Goal: Information Seeking & Learning: Understand process/instructions

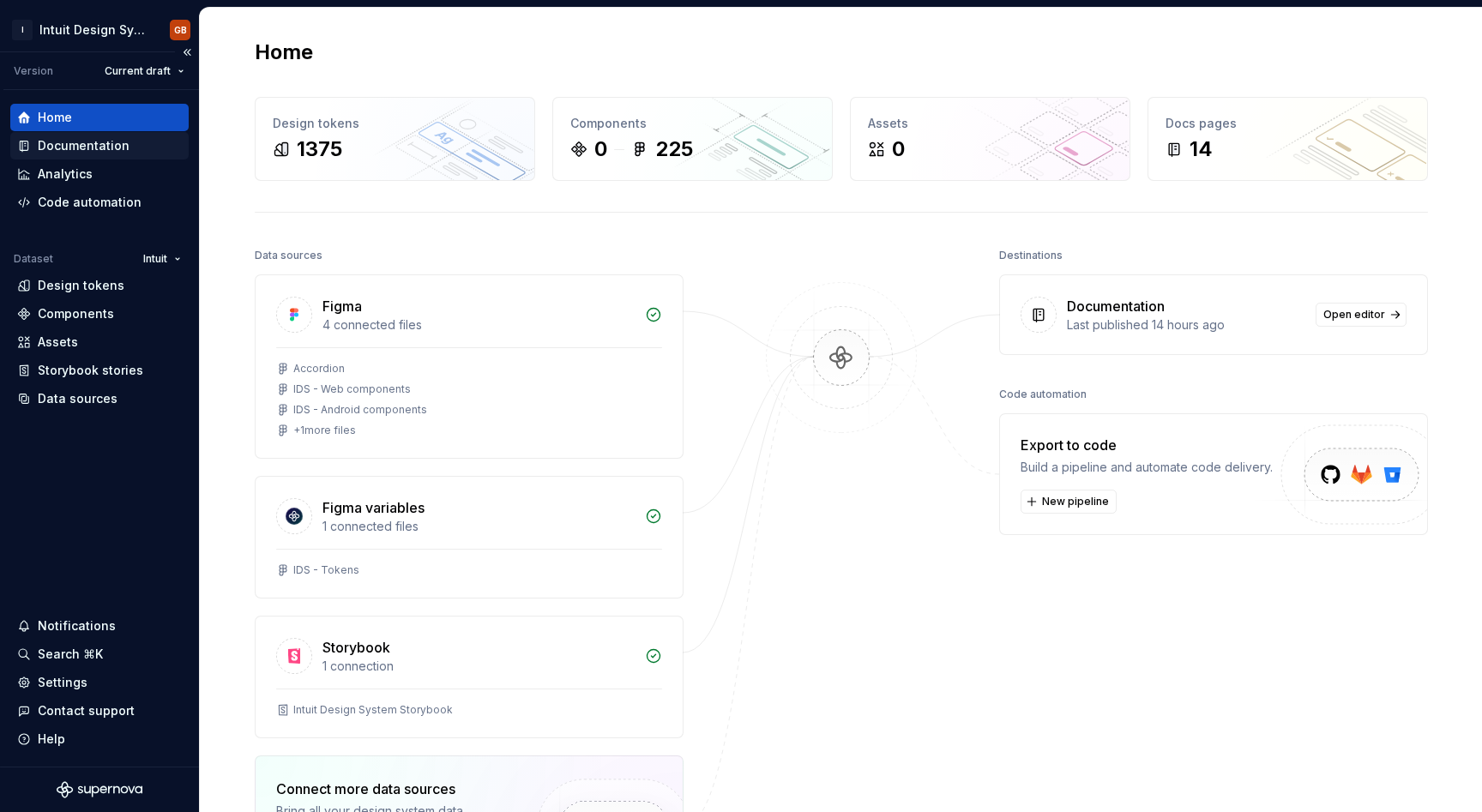
click at [77, 142] on div "Documentation" at bounding box center [83, 146] width 92 height 17
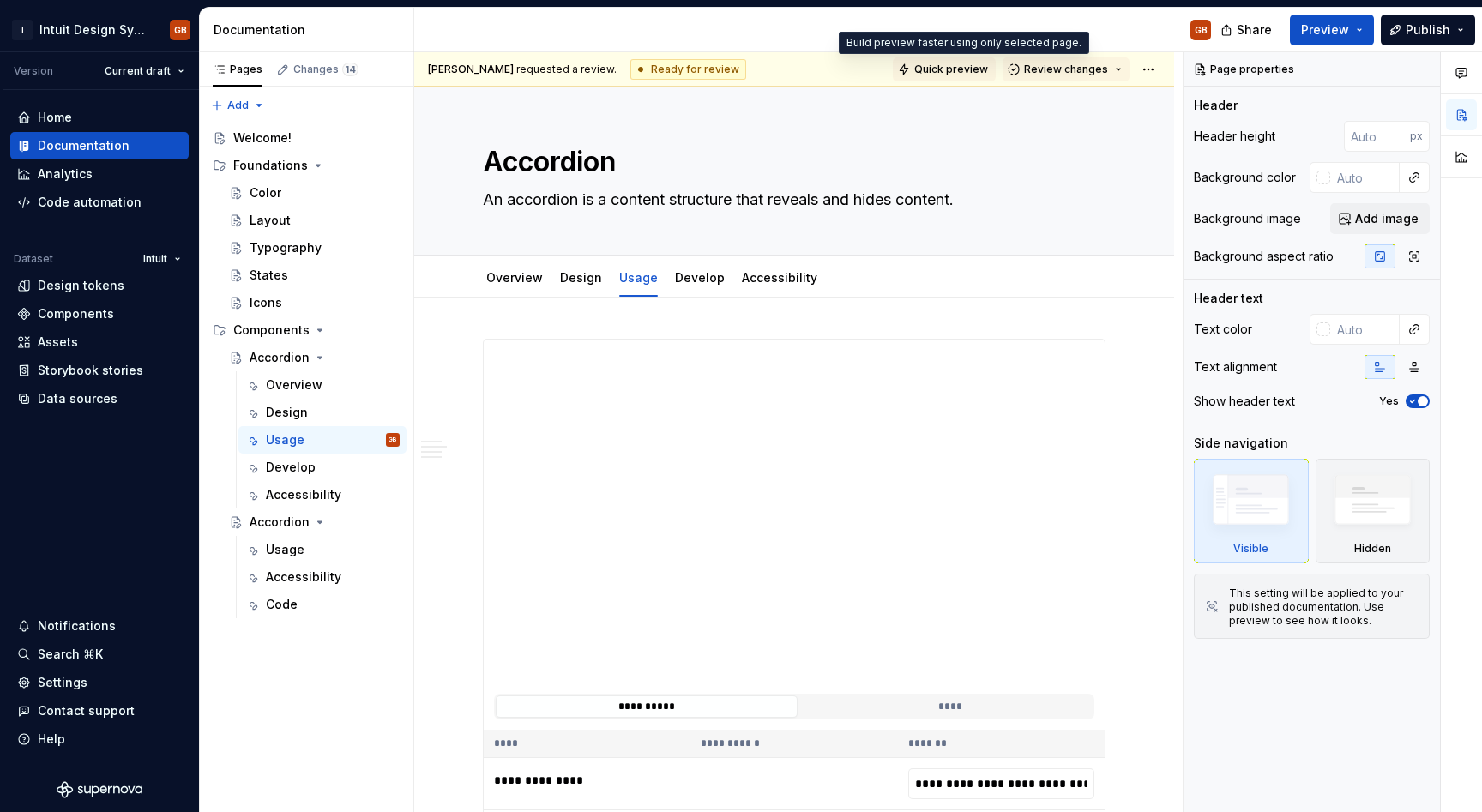
click at [977, 70] on span "Quick preview" at bounding box center [952, 69] width 74 height 14
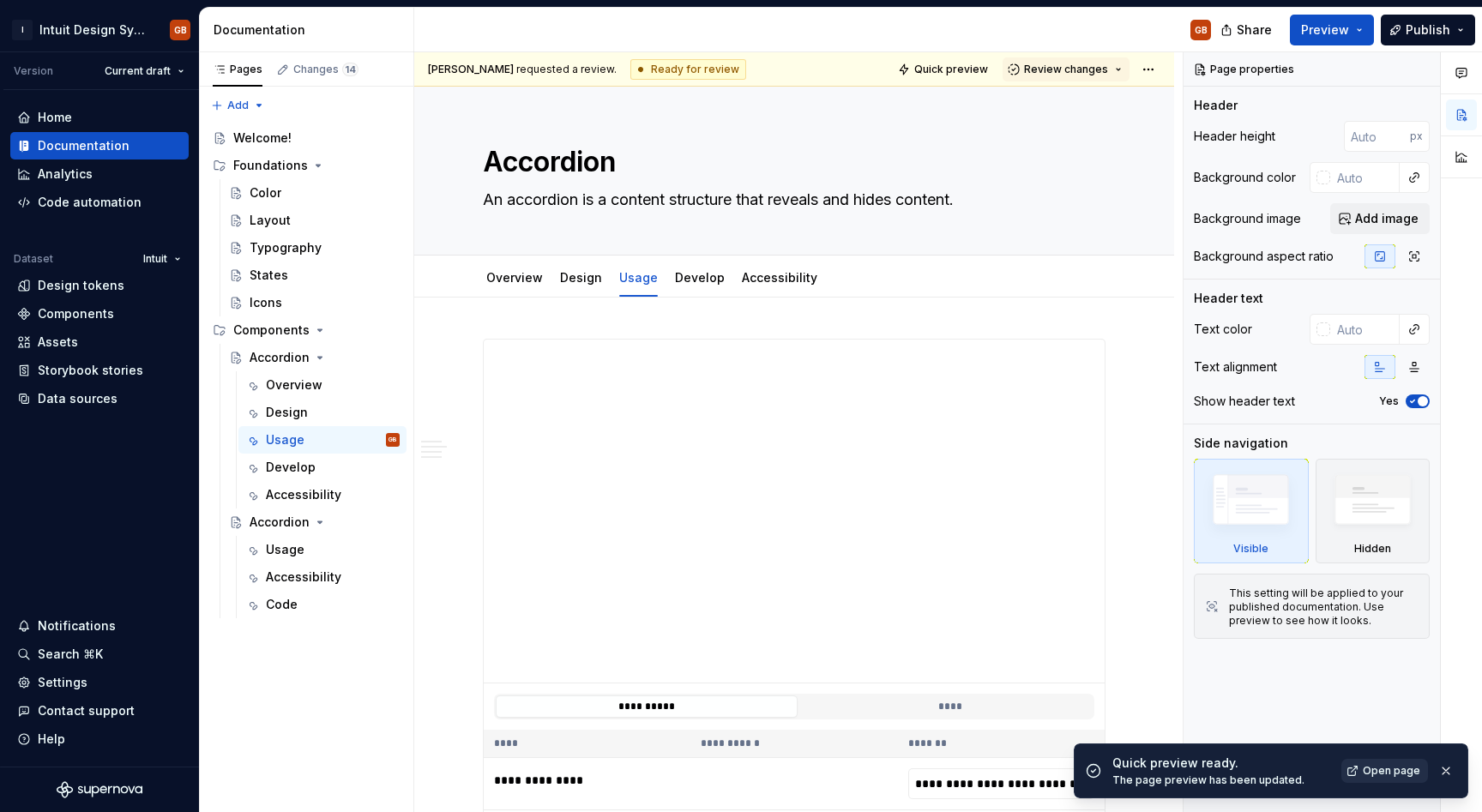
click at [1389, 780] on link "Open page" at bounding box center [1384, 770] width 86 height 24
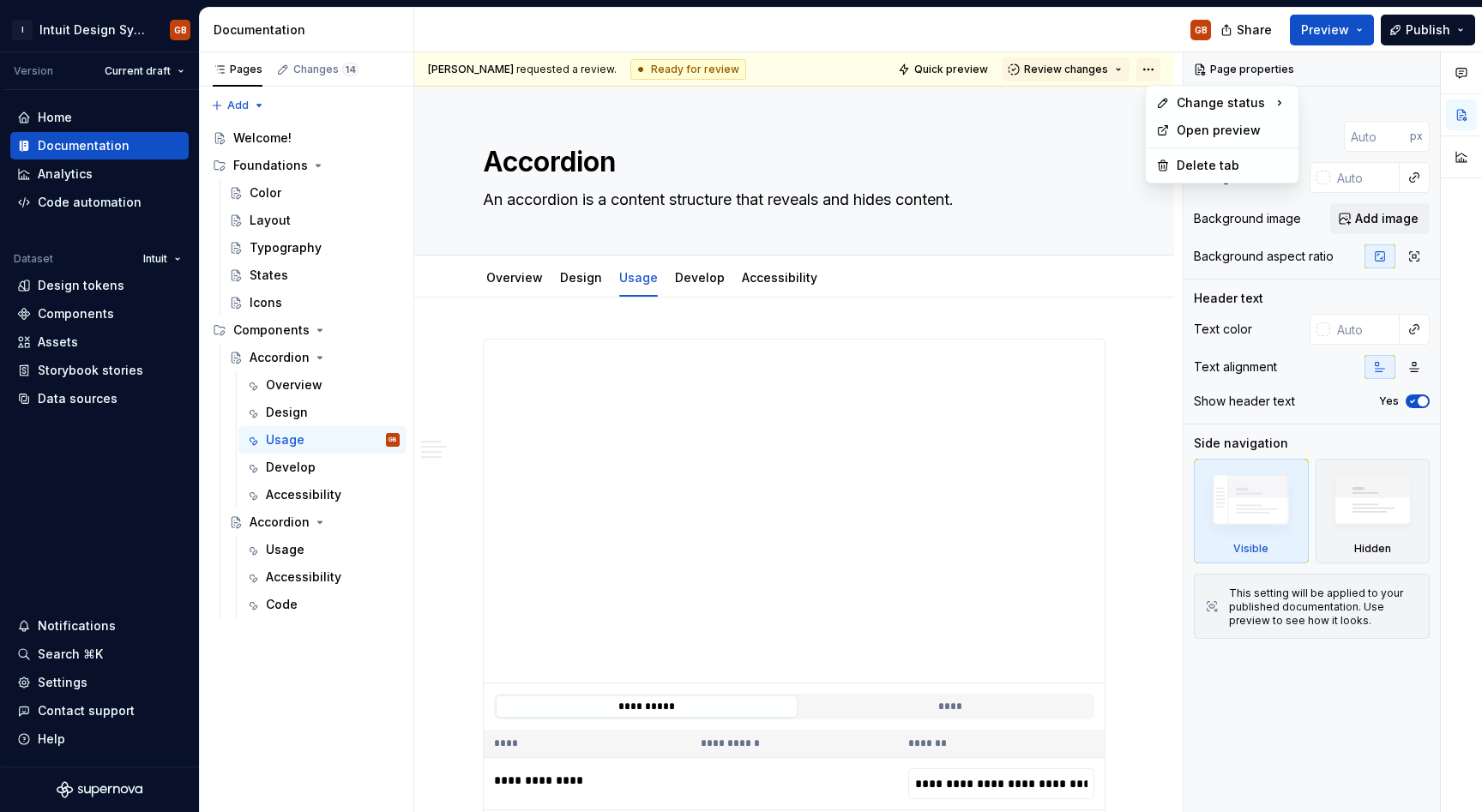
click at [1158, 74] on html "I Intuit Design System GB Version Current draft Home Documentation Analytics Co…" at bounding box center [741, 406] width 1482 height 812
click at [1028, 181] on html "I Intuit Design System GB Version Current draft Home Documentation Analytics Co…" at bounding box center [741, 406] width 1482 height 812
click at [1361, 24] on button "Preview" at bounding box center [1332, 30] width 84 height 31
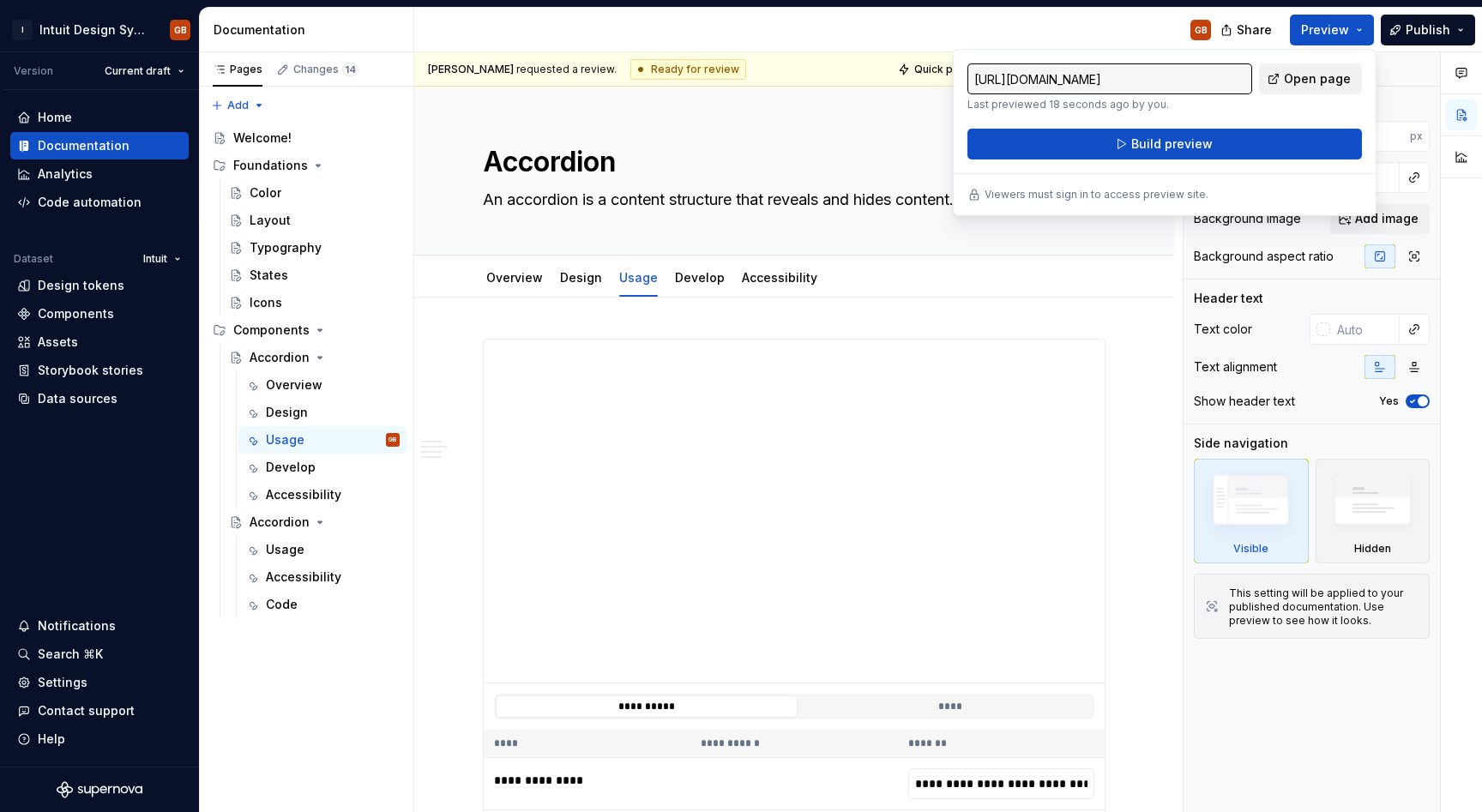
click at [1299, 83] on span "Open page" at bounding box center [1317, 79] width 67 height 17
type textarea "*"
